Goal: Task Accomplishment & Management: Use online tool/utility

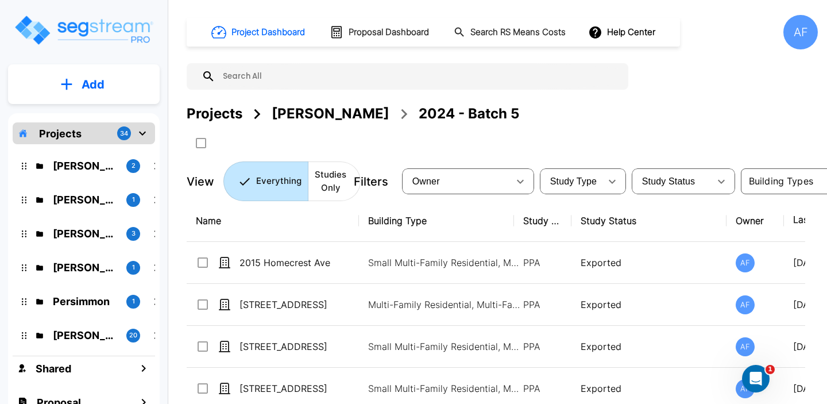
click at [92, 173] on div "Florence Yee 2" at bounding box center [92, 165] width 150 height 25
click at [92, 163] on p "[PERSON_NAME]" at bounding box center [85, 166] width 64 height 16
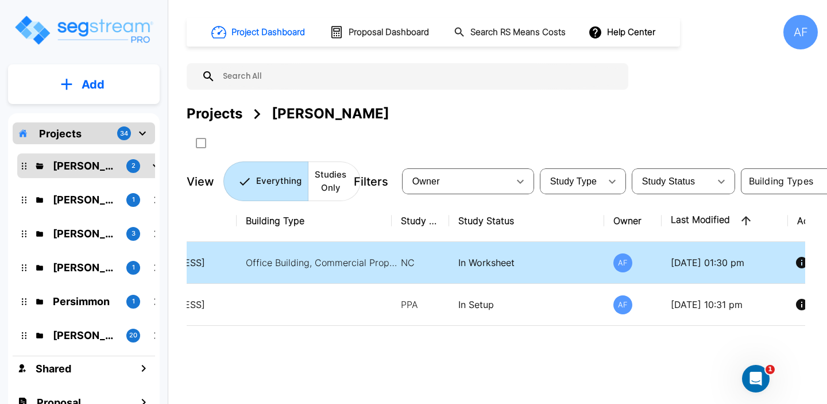
scroll to position [0, 129]
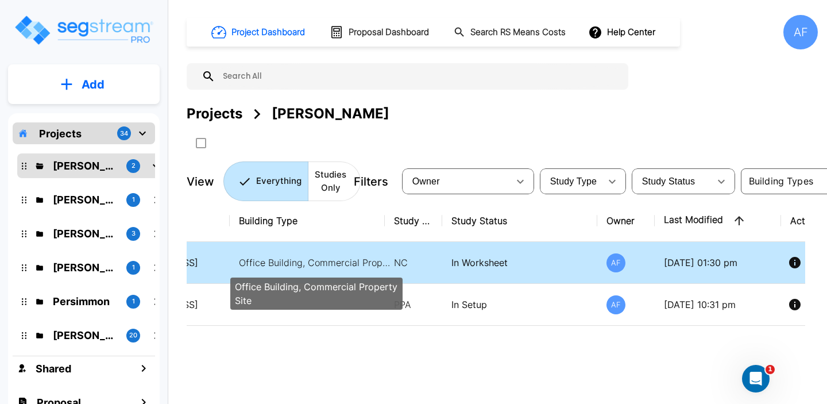
click at [361, 269] on p "Office Building, Commercial Property Site" at bounding box center [316, 263] width 155 height 14
checkbox input "true"
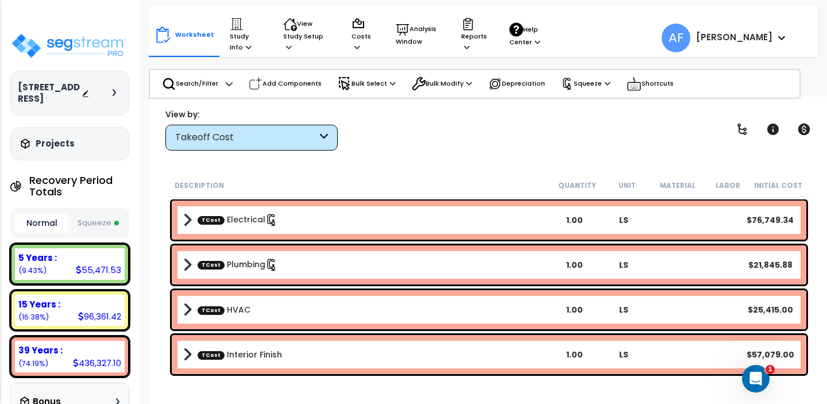
scroll to position [51, 0]
click at [95, 224] on button "Squeeze" at bounding box center [97, 223] width 53 height 20
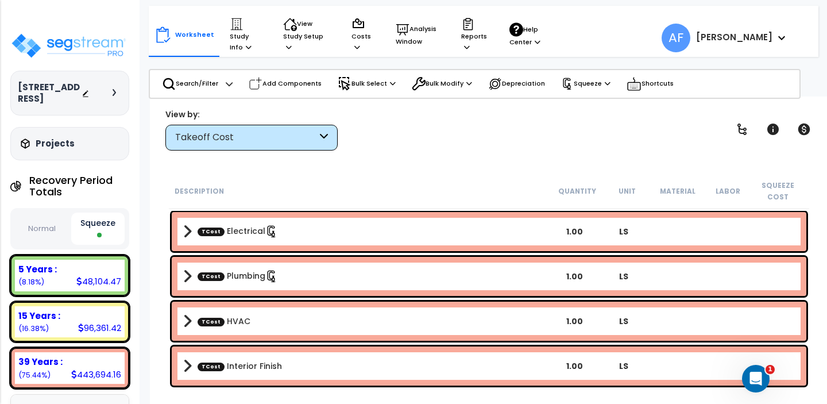
click at [43, 224] on button "Normal" at bounding box center [41, 229] width 53 height 20
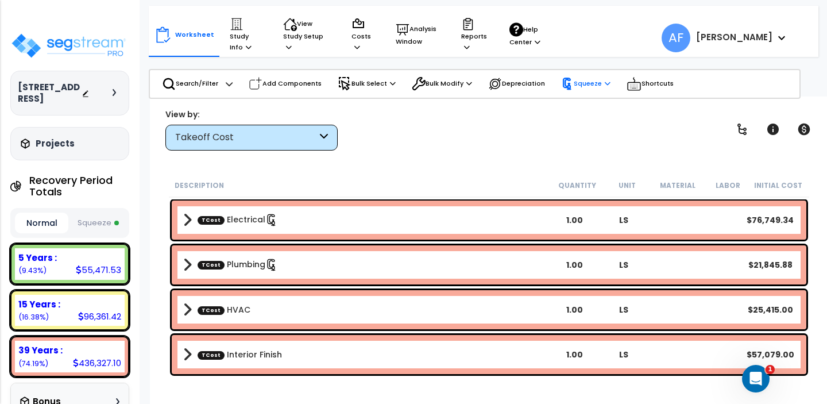
click at [585, 79] on p "Squeeze" at bounding box center [585, 84] width 49 height 13
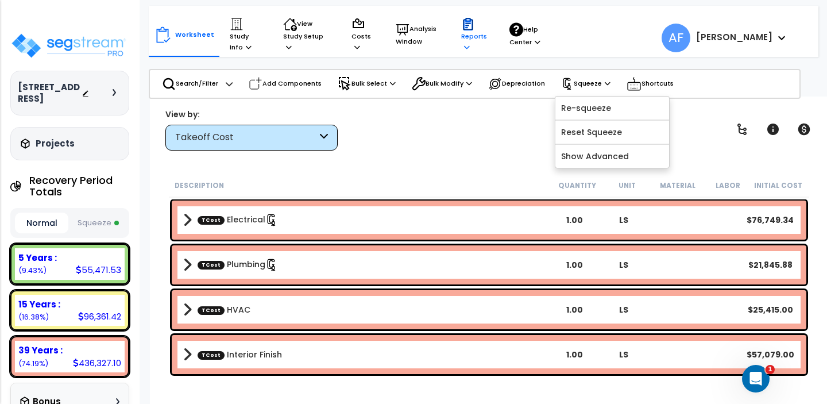
click at [470, 34] on p "Reports" at bounding box center [474, 34] width 26 height 35
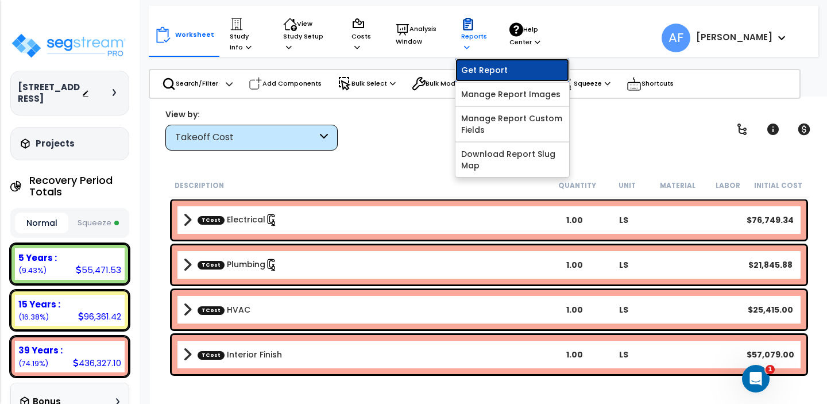
click at [474, 71] on link "Get Report" at bounding box center [512, 70] width 114 height 23
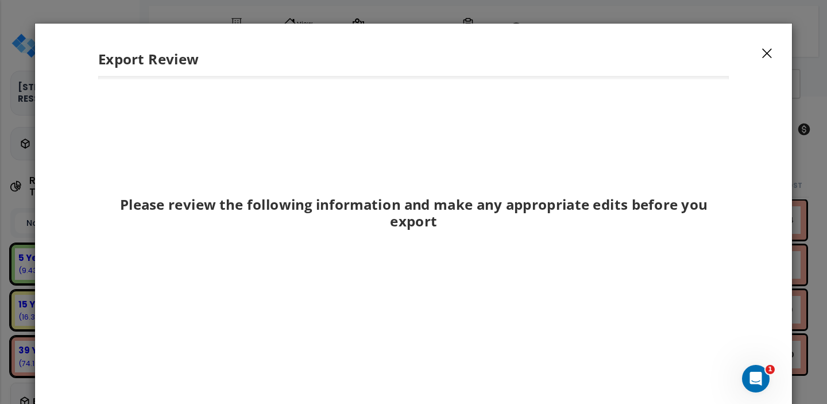
scroll to position [153, 0]
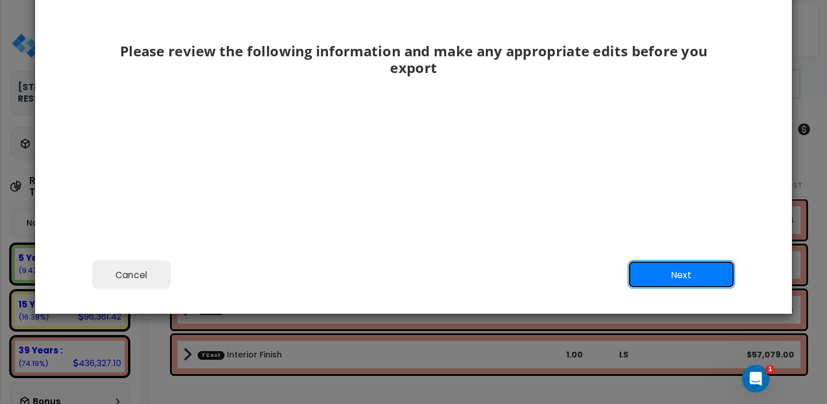
click at [694, 267] on button "Next" at bounding box center [681, 274] width 107 height 29
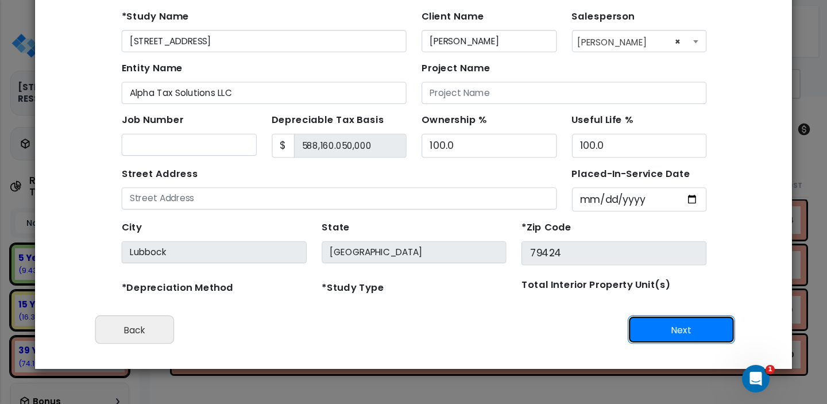
scroll to position [98, 0]
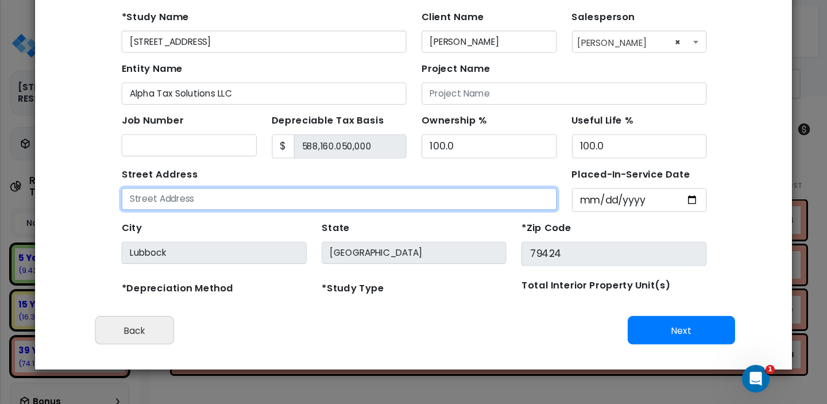
click at [362, 173] on input "text" at bounding box center [317, 181] width 396 height 20
type input "[STREET_ADDRESS]"
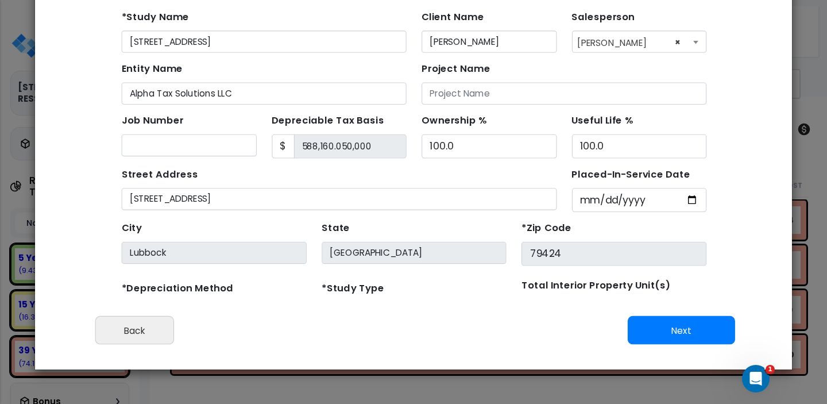
click at [325, 149] on div "Street Address 8805 Urbana Ave" at bounding box center [317, 169] width 396 height 41
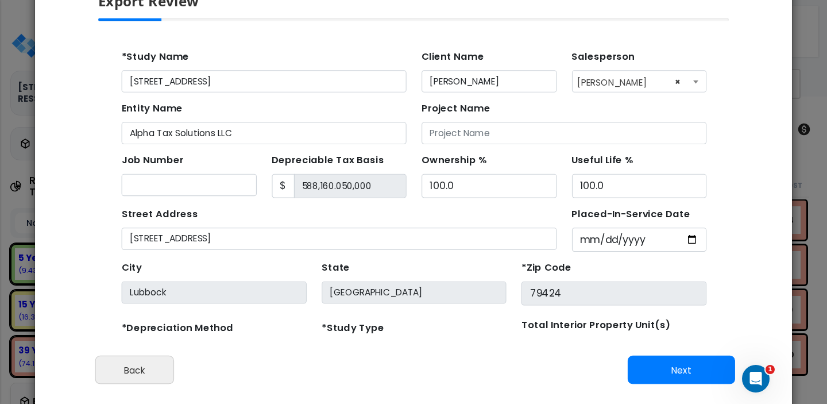
scroll to position [37, 0]
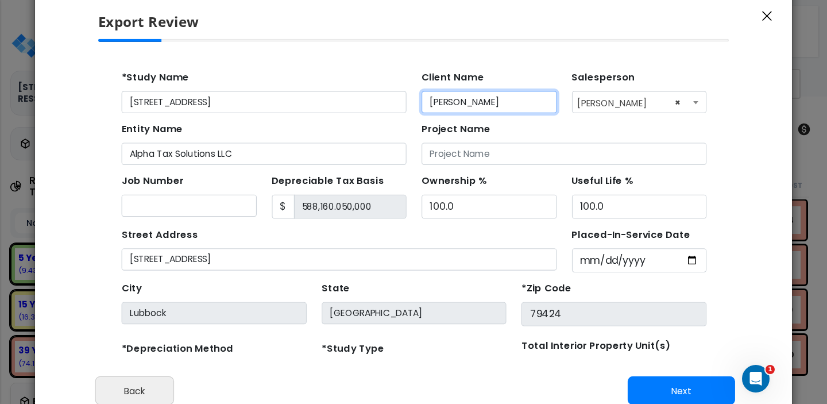
click at [455, 96] on input "[PERSON_NAME]" at bounding box center [453, 97] width 123 height 20
type input "Florence Ye"
click at [342, 49] on div at bounding box center [414, 235] width 650 height 392
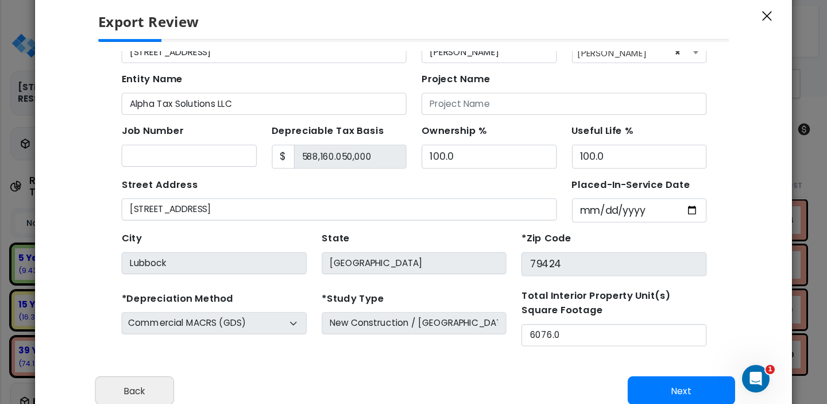
scroll to position [68, 0]
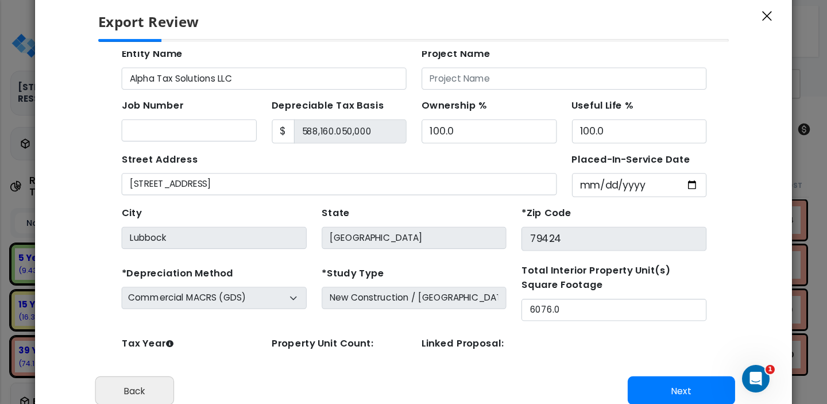
click at [147, 317] on label "Tax Year Please Enter The Placed In Service Date First." at bounding box center [142, 316] width 47 height 13
click at [147, 329] on select "2026 2025 2024 2023 2022 2021 2020" at bounding box center [180, 339] width 123 height 20
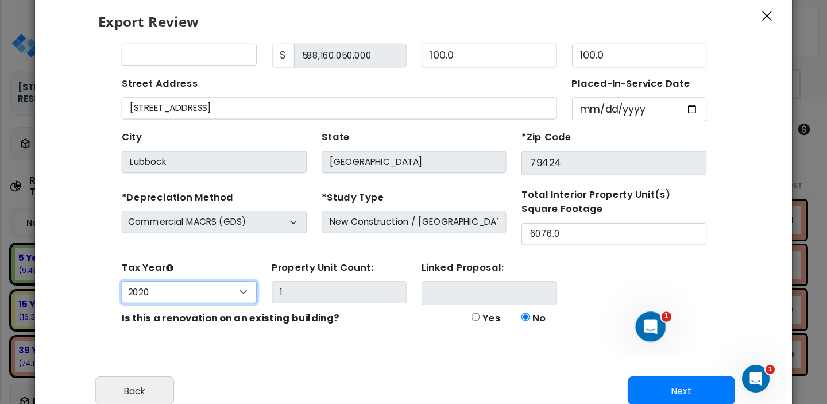
click at [185, 264] on select "2026 2025 2024 2023 2022 2021 2020" at bounding box center [180, 264] width 123 height 20
select select "2025"
click at [119, 254] on select "2026 2025 2024 2023 2022 2021 2020" at bounding box center [180, 264] width 123 height 20
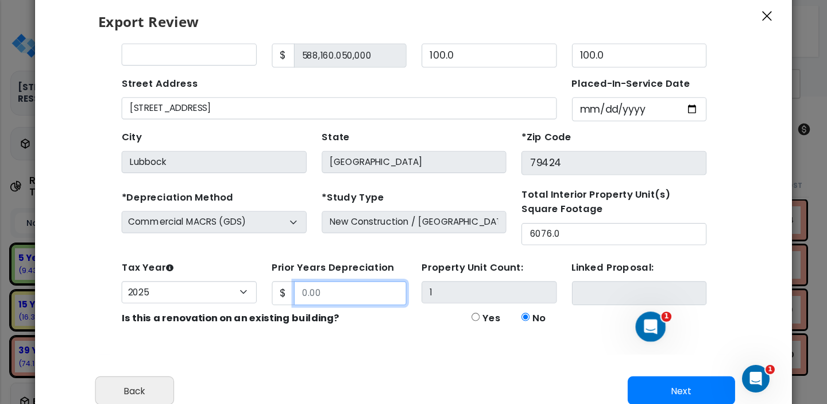
click at [312, 263] on input "Prior Years Depreciation" at bounding box center [327, 265] width 103 height 22
click at [376, 304] on div "Show Project Setup Values Final Report Report Custom Fields Report Images Repor…" at bounding box center [385, 302] width 546 height 17
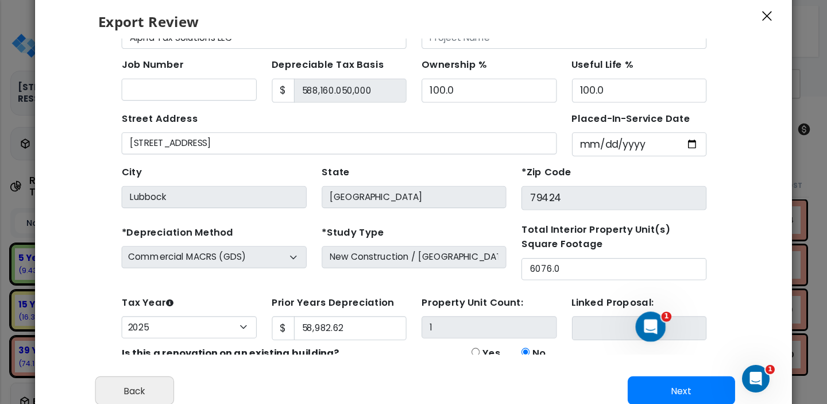
scroll to position [68, 0]
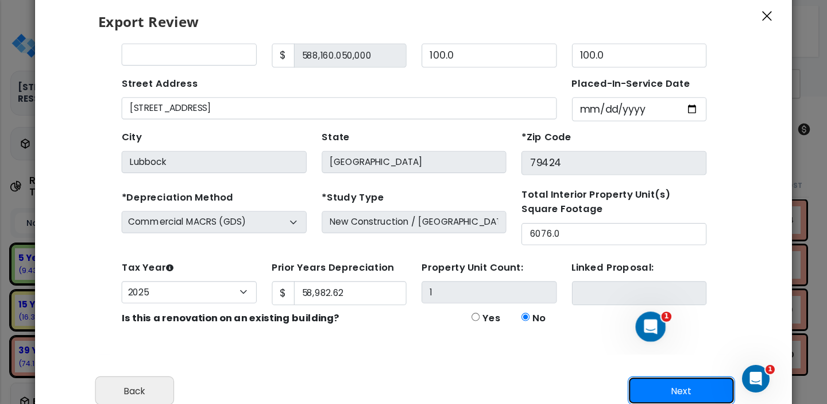
click at [658, 384] on button "Next" at bounding box center [681, 390] width 107 height 29
type input "58982.62"
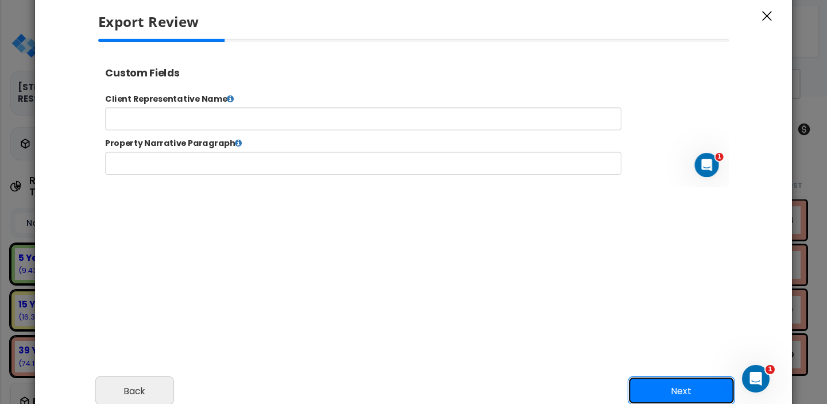
scroll to position [0, 0]
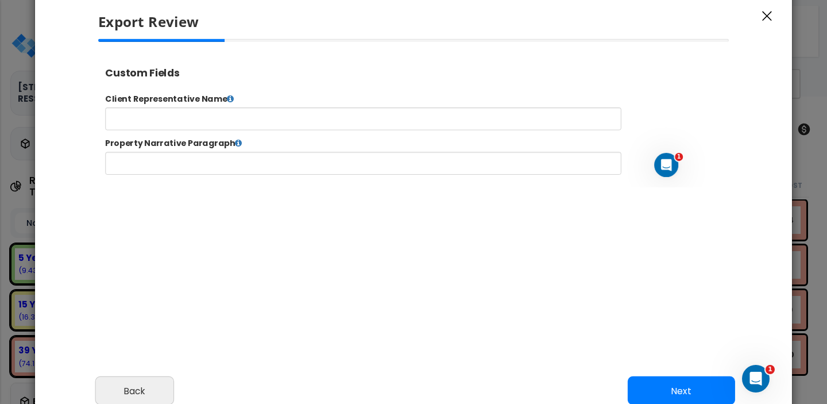
select select "2025"
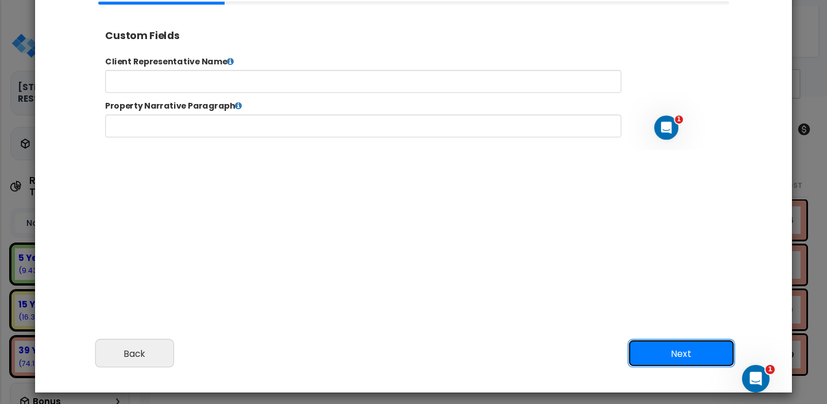
click at [663, 349] on button "Next" at bounding box center [681, 353] width 107 height 29
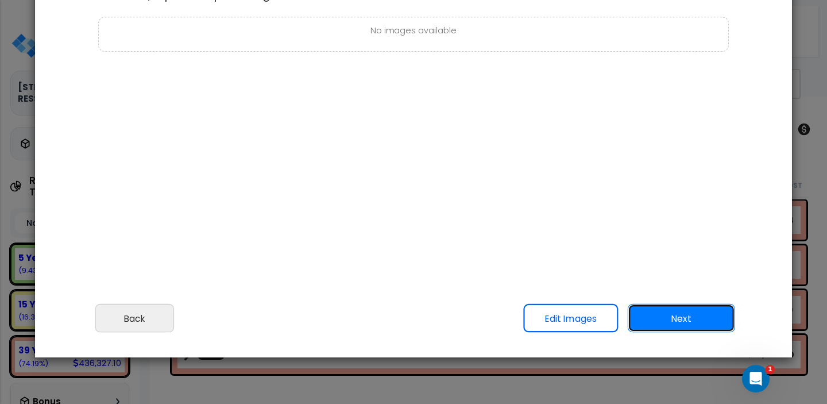
scroll to position [129, 0]
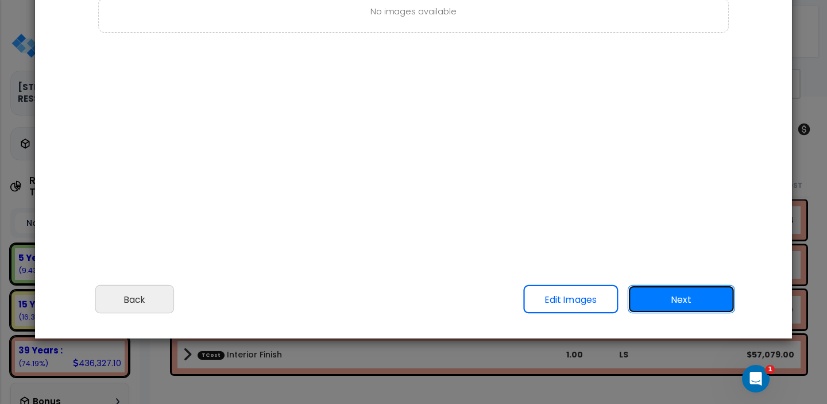
click at [658, 301] on button "Next" at bounding box center [681, 299] width 107 height 29
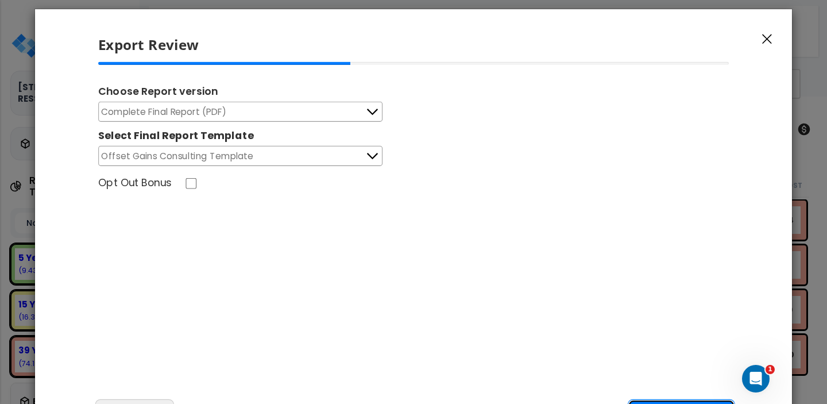
scroll to position [13, 0]
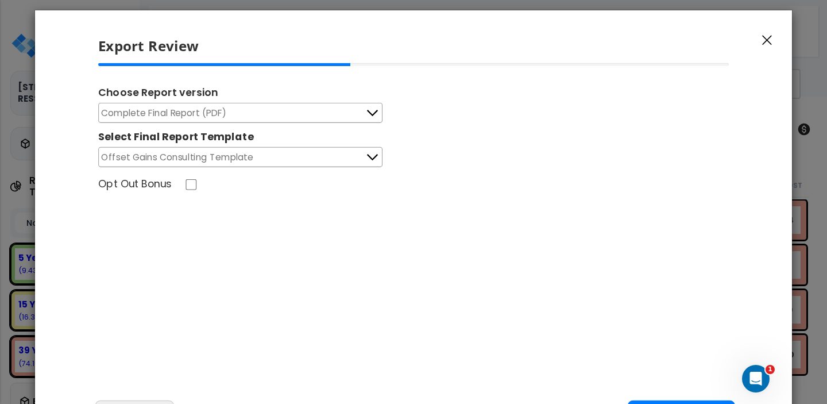
click at [293, 117] on button "Complete Final Report (PDF)" at bounding box center [240, 113] width 284 height 20
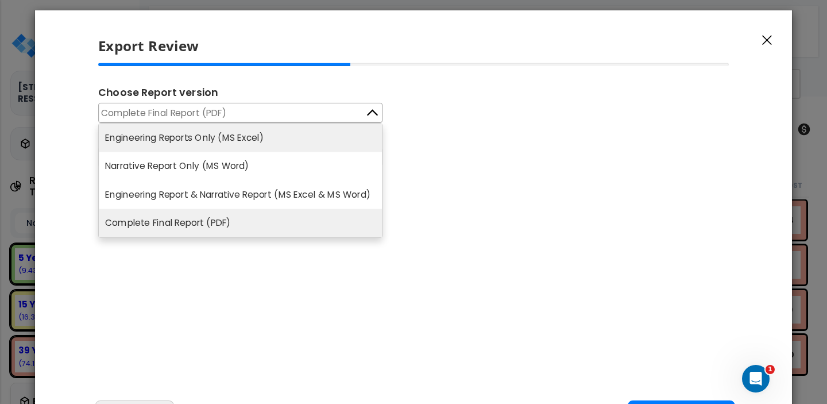
click at [282, 136] on li "Engineering Reports Only (MS Excel)" at bounding box center [240, 137] width 283 height 28
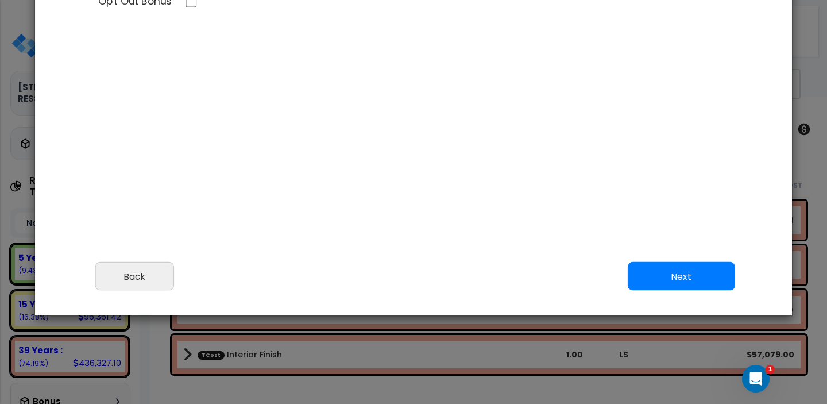
scroll to position [153, 0]
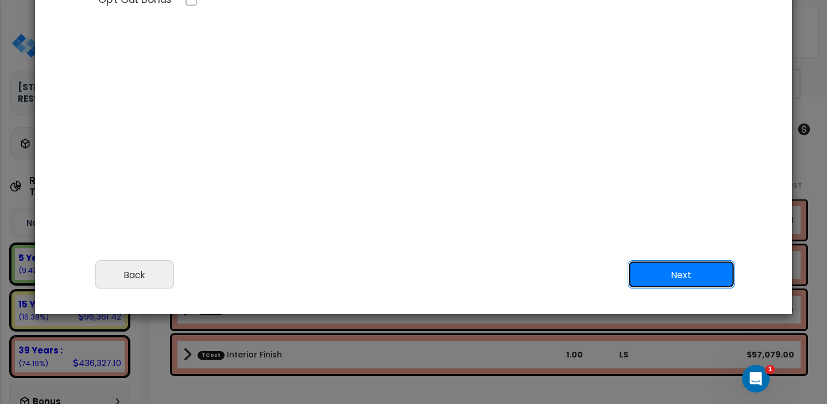
click at [678, 275] on button "Next" at bounding box center [681, 274] width 107 height 29
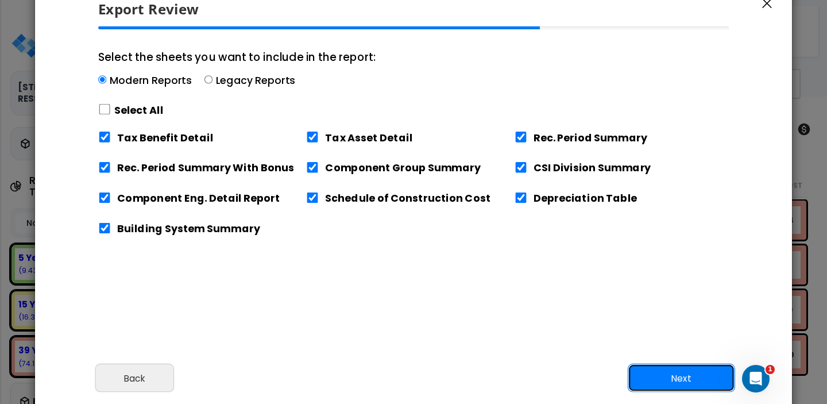
scroll to position [49, 0]
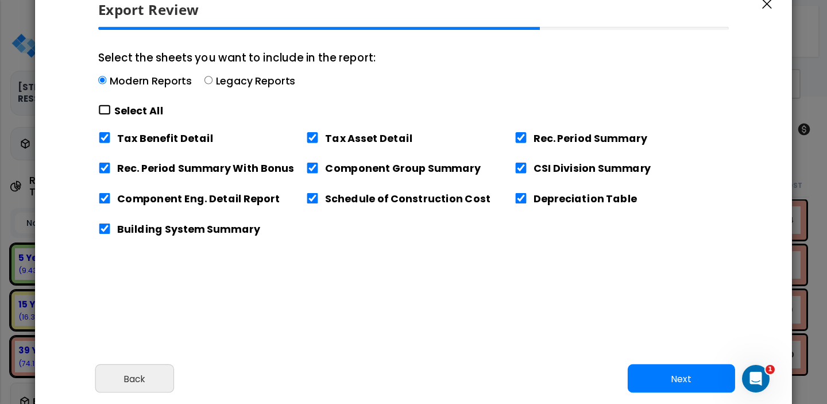
click at [106, 114] on input "Select the sheets you want to include in the report: Modern Reports Legacy Repo…" at bounding box center [104, 110] width 13 height 11
checkbox input "false"
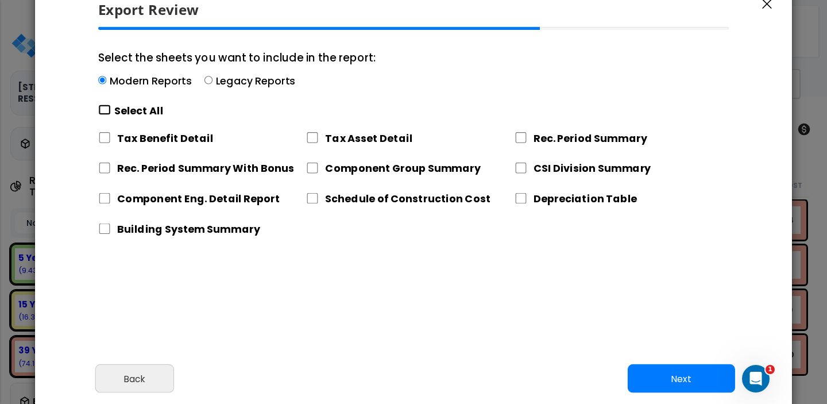
checkbox input "false"
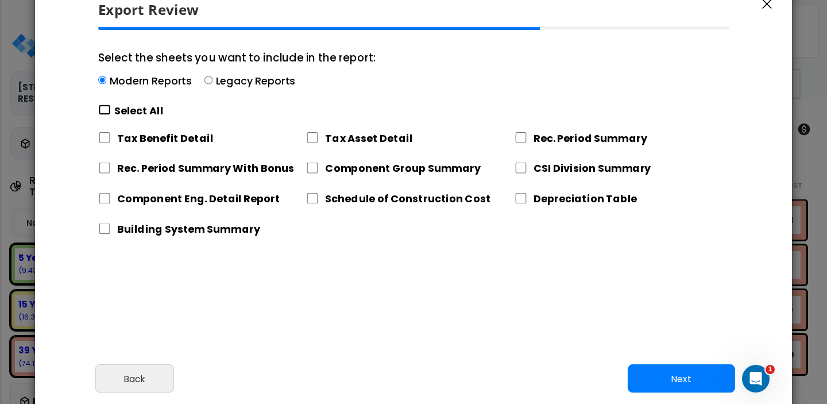
checkbox input "false"
click at [517, 197] on input "Depreciation Table" at bounding box center [521, 198] width 13 height 11
checkbox input "true"
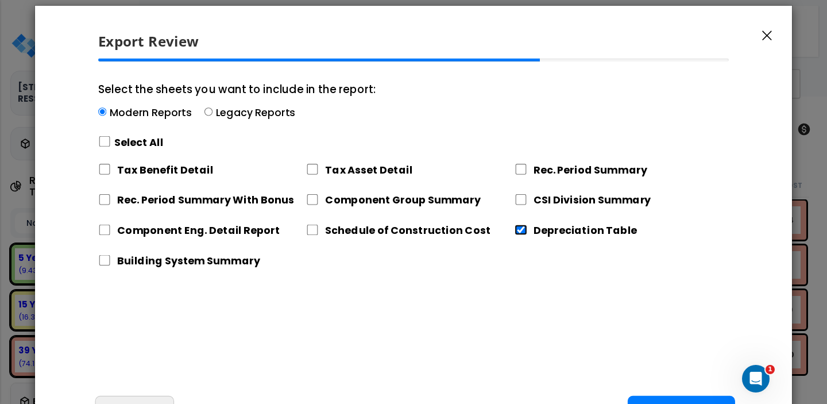
scroll to position [91, 0]
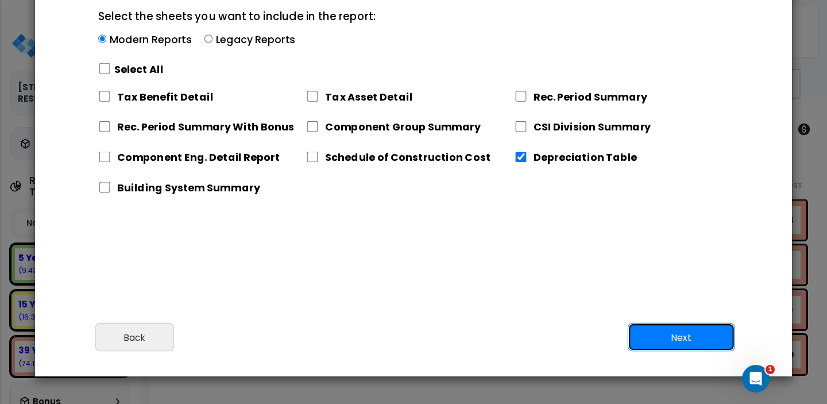
click at [674, 339] on button "Next" at bounding box center [681, 337] width 107 height 29
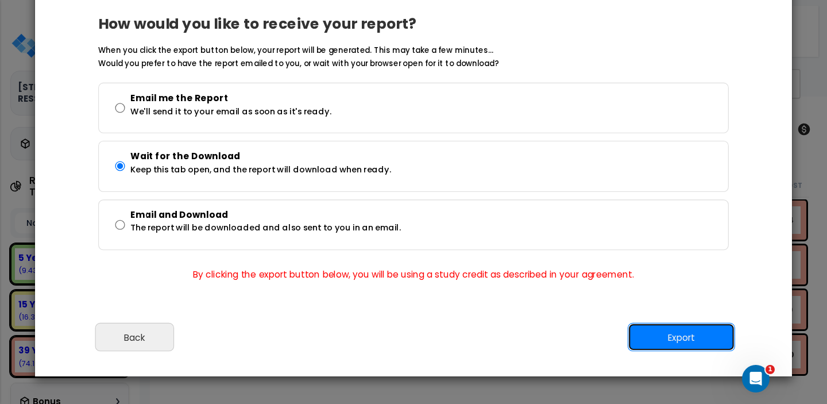
click at [652, 337] on button "Export" at bounding box center [681, 337] width 107 height 29
